Goal: Information Seeking & Learning: Find specific fact

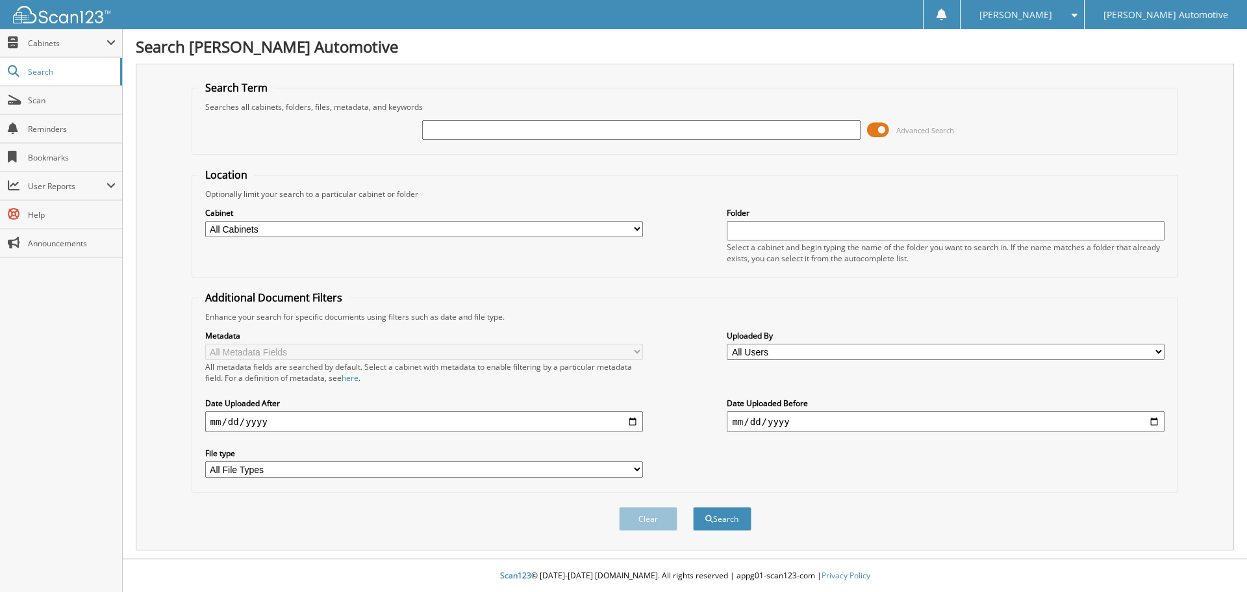
click at [544, 134] on input "text" at bounding box center [641, 129] width 438 height 19
type input "[PERSON_NAME]"
click at [693, 507] on button "Search" at bounding box center [722, 519] width 58 height 24
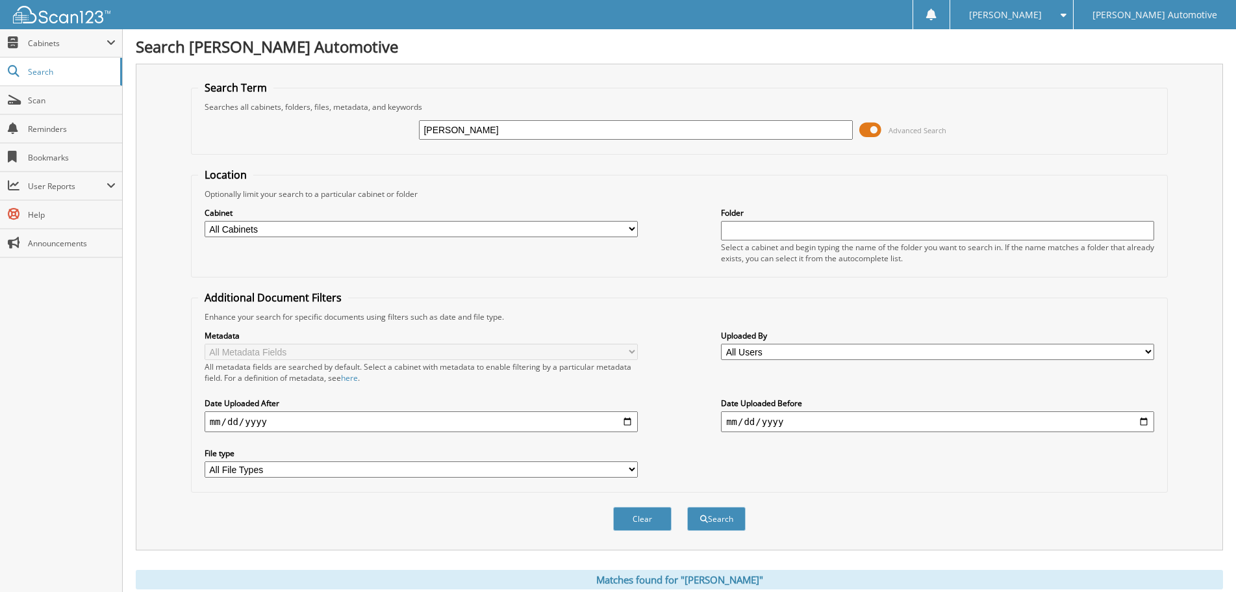
drag, startPoint x: 444, startPoint y: 128, endPoint x: 392, endPoint y: 123, distance: 52.2
click at [392, 123] on div "[PERSON_NAME] Advanced Search" at bounding box center [679, 129] width 963 height 35
drag, startPoint x: 431, startPoint y: 105, endPoint x: 192, endPoint y: 102, distance: 239.1
click at [192, 102] on fieldset "Search Term Searches all cabinets, folders, files, metadata, and keywords Advan…" at bounding box center [680, 118] width 978 height 74
click at [201, 156] on form "Search Term Searches all cabinets, folders, files, metadata, and keywords Advan…" at bounding box center [680, 313] width 978 height 464
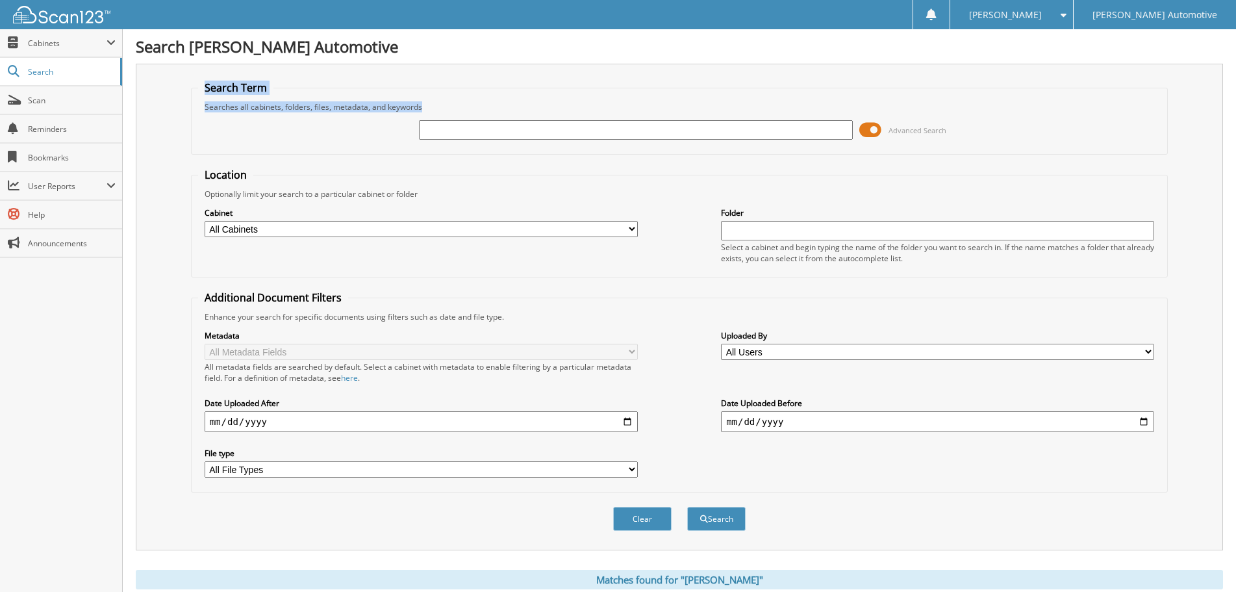
drag, startPoint x: 436, startPoint y: 106, endPoint x: 205, endPoint y: 88, distance: 231.3
click at [205, 88] on fieldset "Search Term Searches all cabinets, folders, files, metadata, and keywords Advan…" at bounding box center [680, 118] width 978 height 74
click at [169, 119] on div "Search Term Searches all cabinets, folders, files, metadata, and keywords Advan…" at bounding box center [679, 307] width 1087 height 487
click at [441, 133] on input "text" at bounding box center [635, 129] width 433 height 19
type input "[PERSON_NAME]"
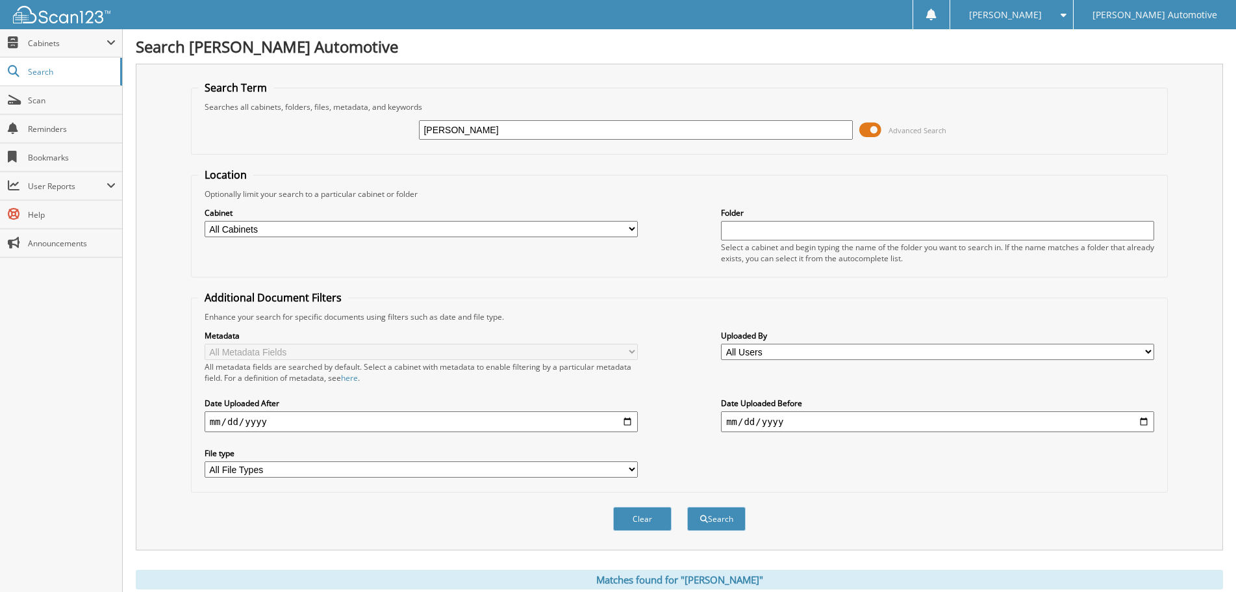
click at [531, 122] on input "[PERSON_NAME]" at bounding box center [635, 129] width 433 height 19
drag, startPoint x: 493, startPoint y: 127, endPoint x: 383, endPoint y: 123, distance: 109.8
click at [383, 123] on div "[PERSON_NAME] Advanced Search" at bounding box center [679, 129] width 963 height 35
